Goal: Transaction & Acquisition: Purchase product/service

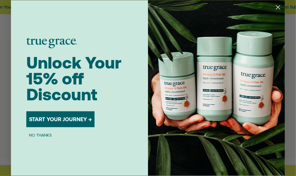
scroll to position [299, 0]
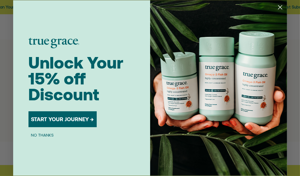
click at [281, 10] on circle "Close dialog" at bounding box center [280, 7] width 9 height 9
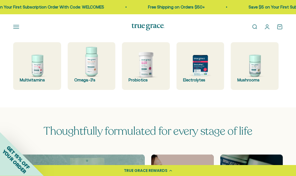
scroll to position [142, 0]
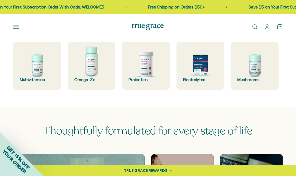
click at [39, 65] on img at bounding box center [37, 66] width 48 height 48
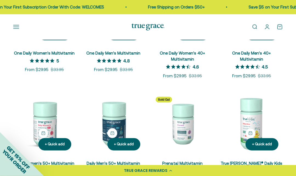
scroll to position [149, 0]
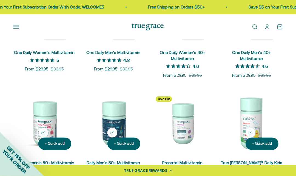
click at [186, 54] on link "One Daily Women's 40+ Multivitamin" at bounding box center [182, 55] width 45 height 11
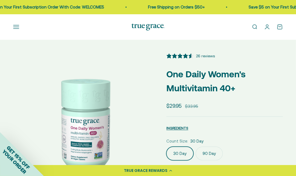
click at [182, 129] on span "INGREDIENTS" at bounding box center [178, 128] width 22 height 4
select select "3"
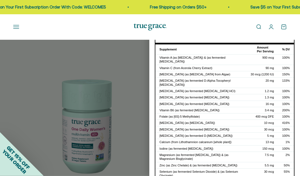
scroll to position [14, 0]
